Goal: Navigation & Orientation: Find specific page/section

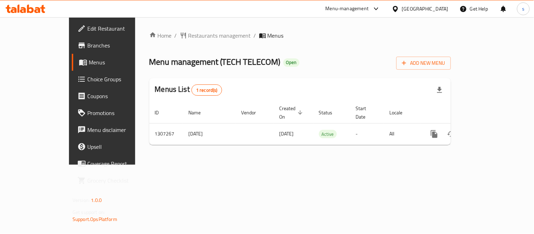
click at [410, 5] on div "[GEOGRAPHIC_DATA]" at bounding box center [425, 9] width 46 height 8
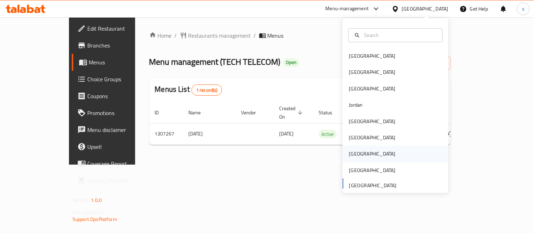
click at [353, 154] on div "[GEOGRAPHIC_DATA]" at bounding box center [372, 154] width 46 height 8
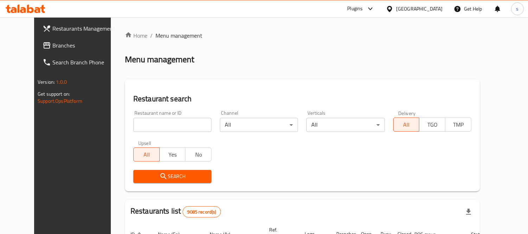
click at [52, 46] on span "Branches" at bounding box center [84, 45] width 64 height 8
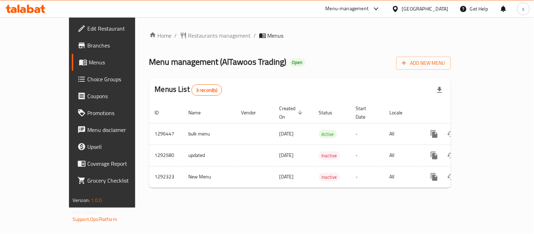
click at [402, 6] on div at bounding box center [397, 9] width 10 height 8
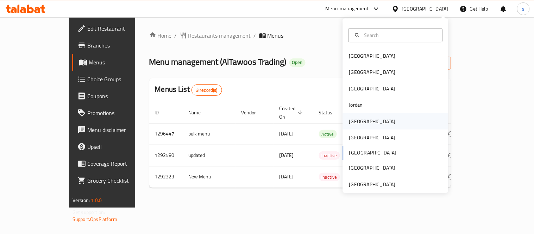
click at [358, 121] on div "[GEOGRAPHIC_DATA]" at bounding box center [373, 121] width 58 height 16
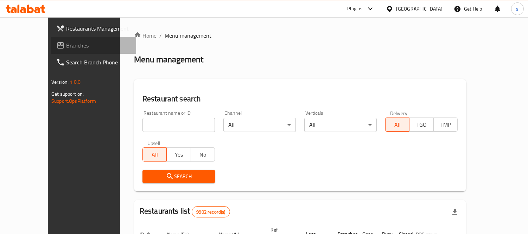
click at [66, 45] on span "Branches" at bounding box center [98, 45] width 64 height 8
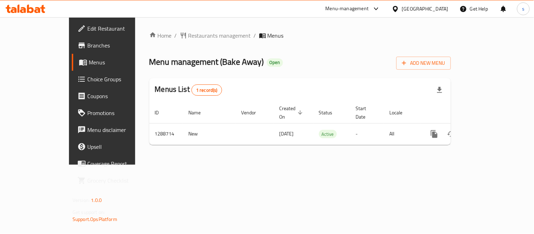
click at [438, 10] on div "[GEOGRAPHIC_DATA]" at bounding box center [425, 9] width 46 height 8
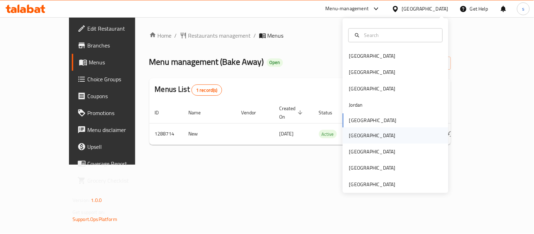
click at [351, 138] on div "[GEOGRAPHIC_DATA]" at bounding box center [372, 136] width 46 height 8
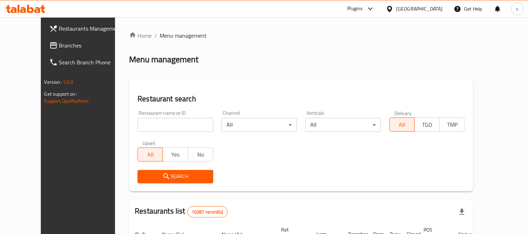
click at [59, 46] on span "Branches" at bounding box center [91, 45] width 64 height 8
